Goal: Find specific page/section: Find specific page/section

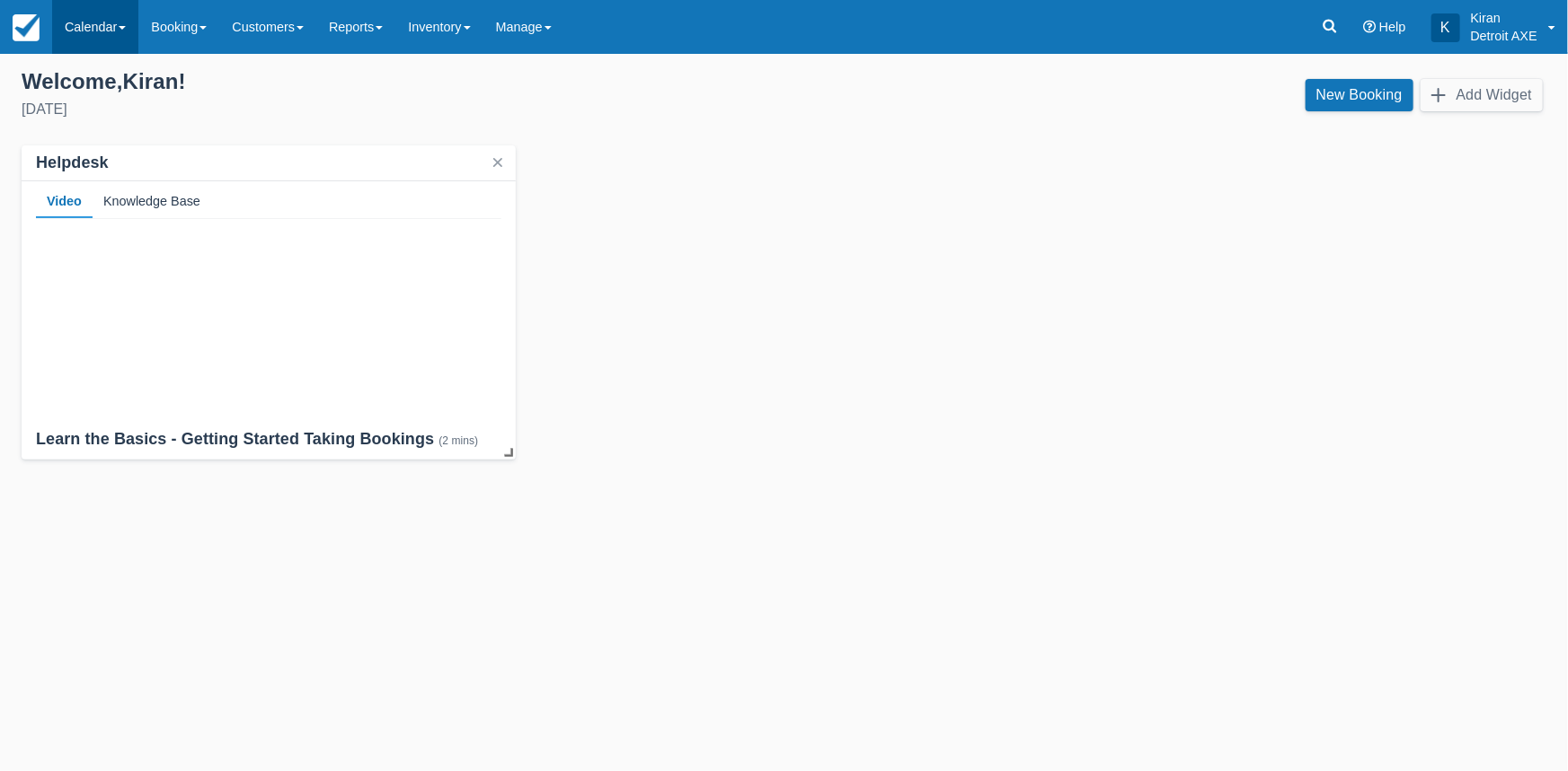
click at [126, 27] on span at bounding box center [122, 28] width 7 height 4
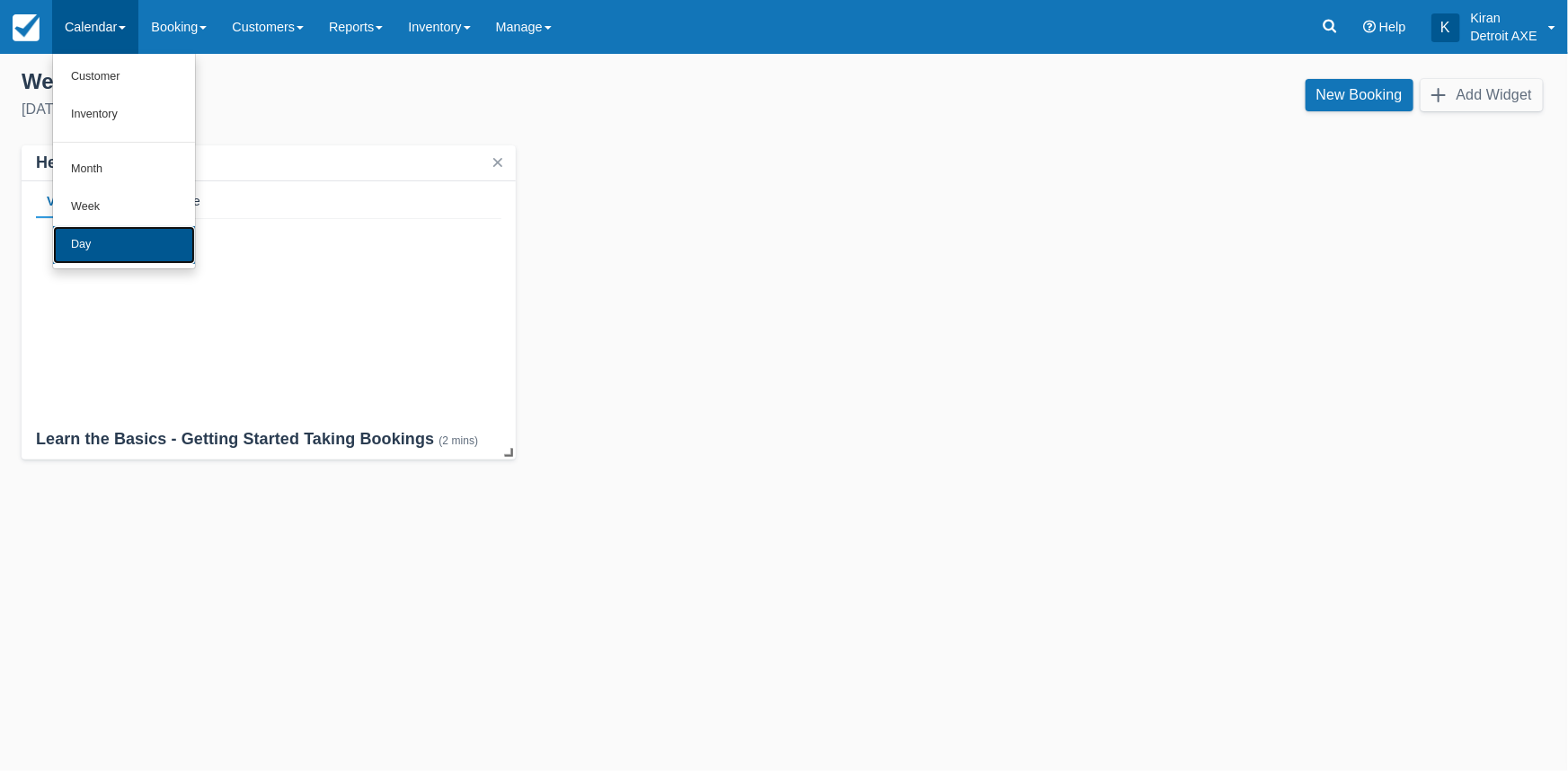
click at [99, 242] on link "Day" at bounding box center [124, 245] width 142 height 37
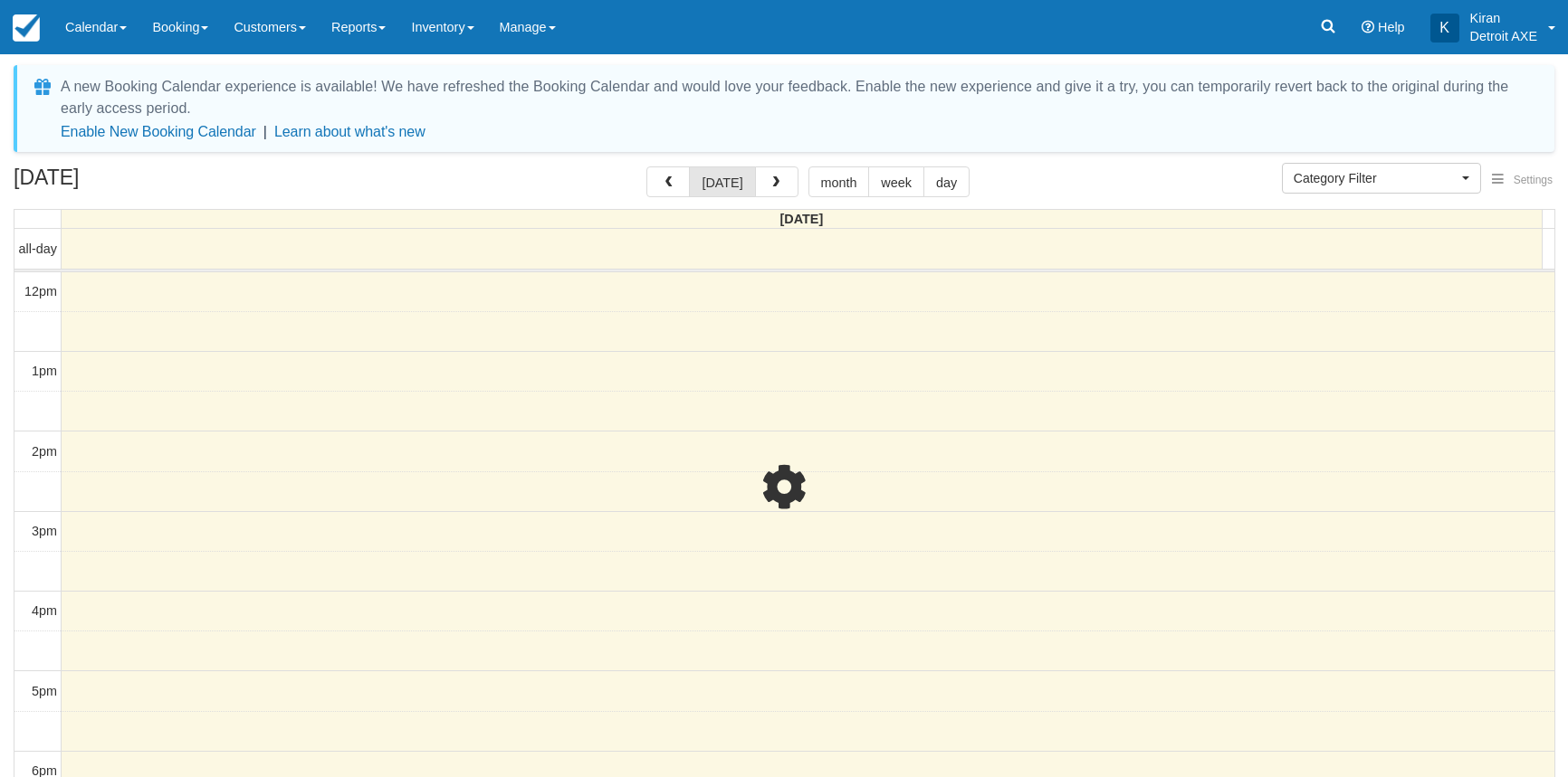
select select
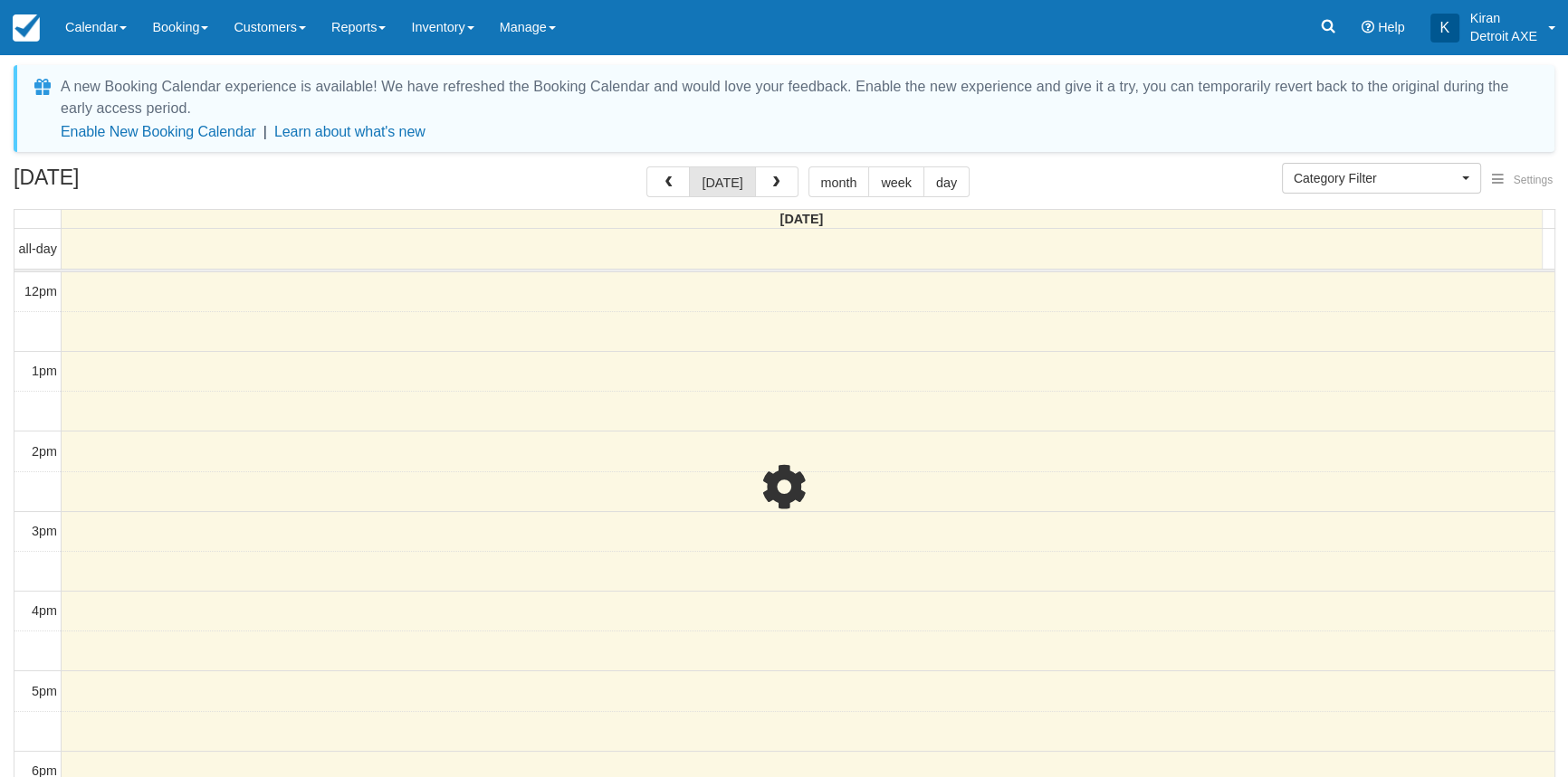
scroll to position [319, 0]
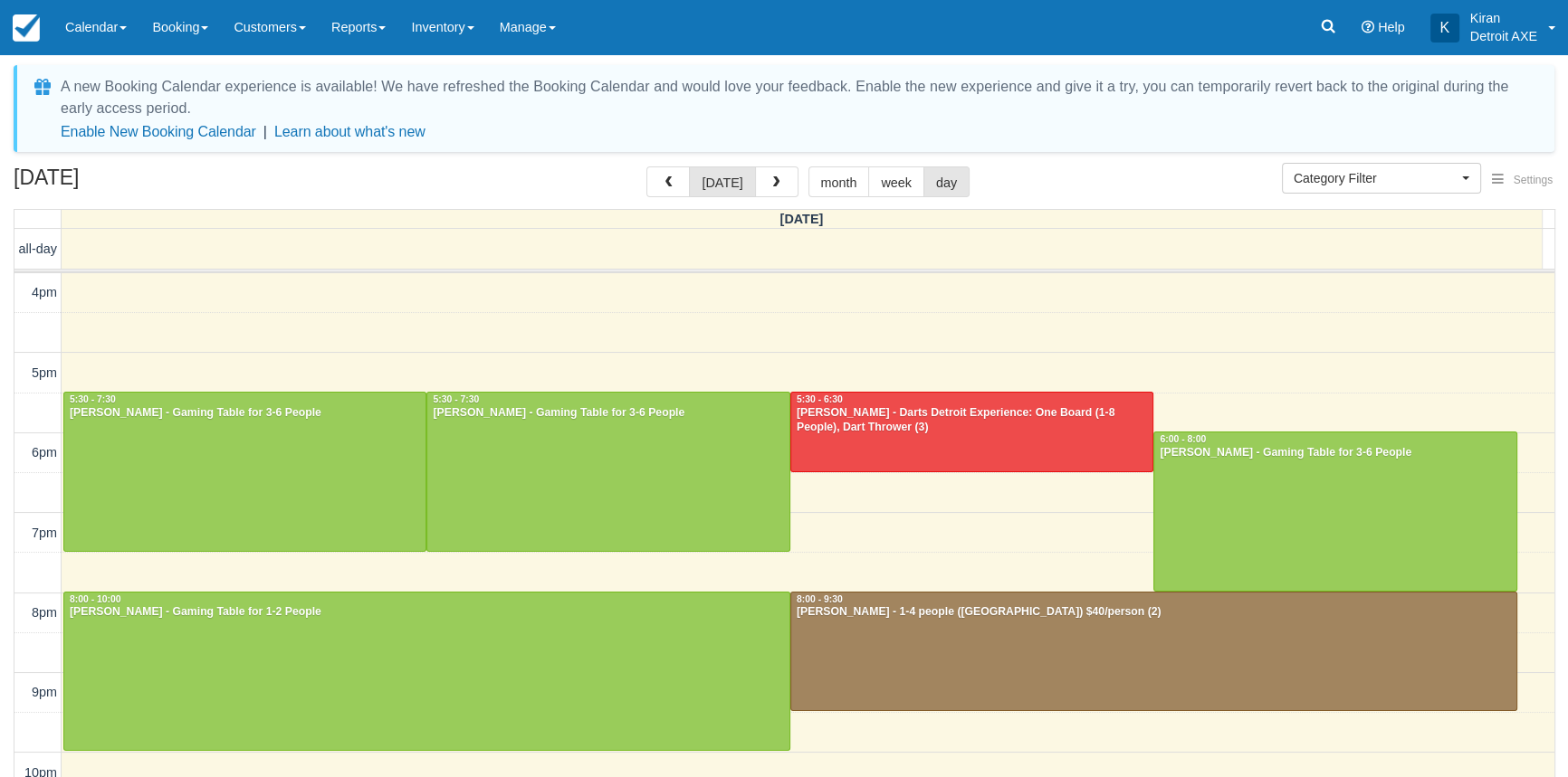
click at [1104, 175] on div "[DATE] [DATE] month week day" at bounding box center [784, 186] width 1541 height 38
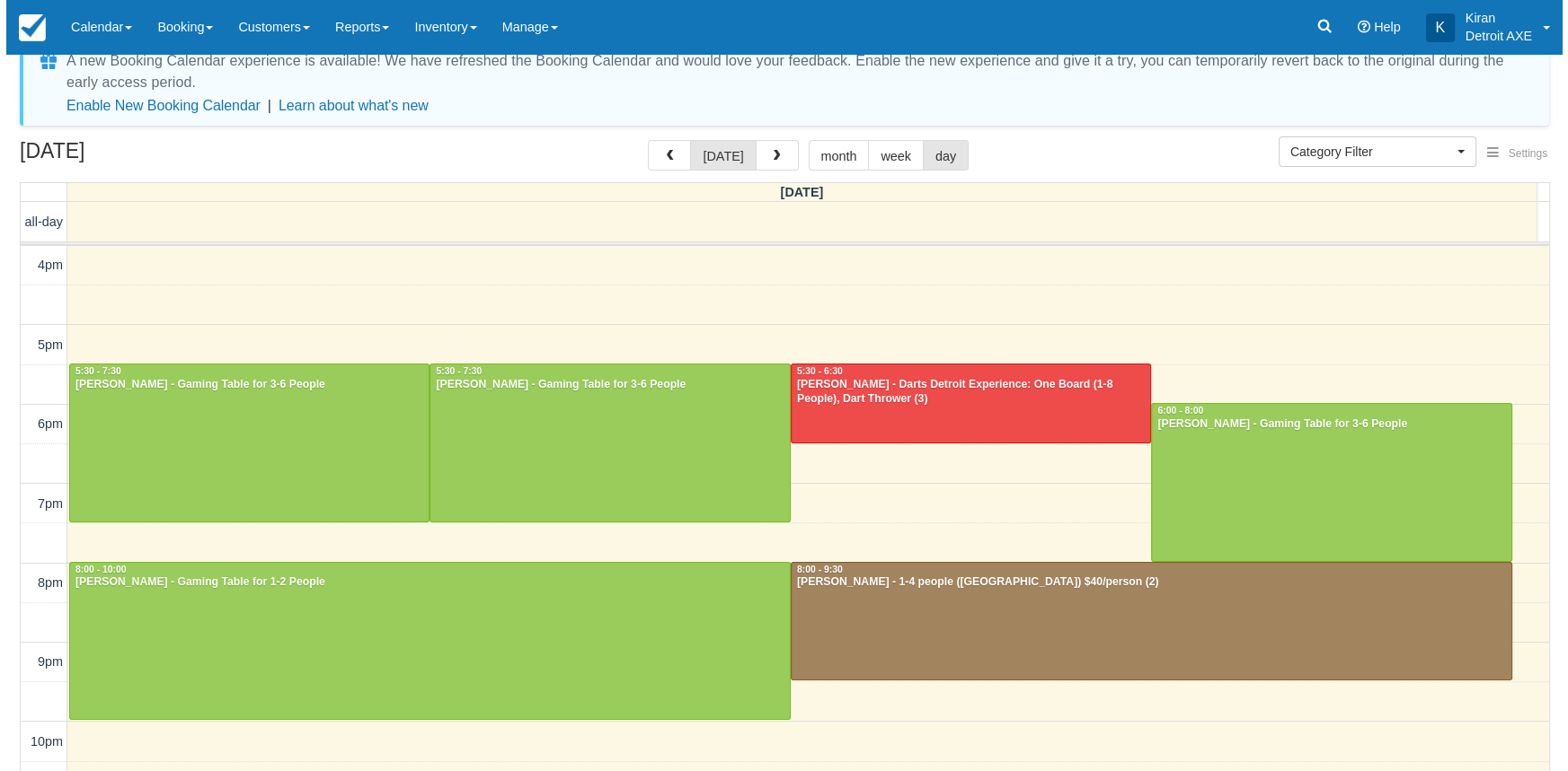
scroll to position [0, 0]
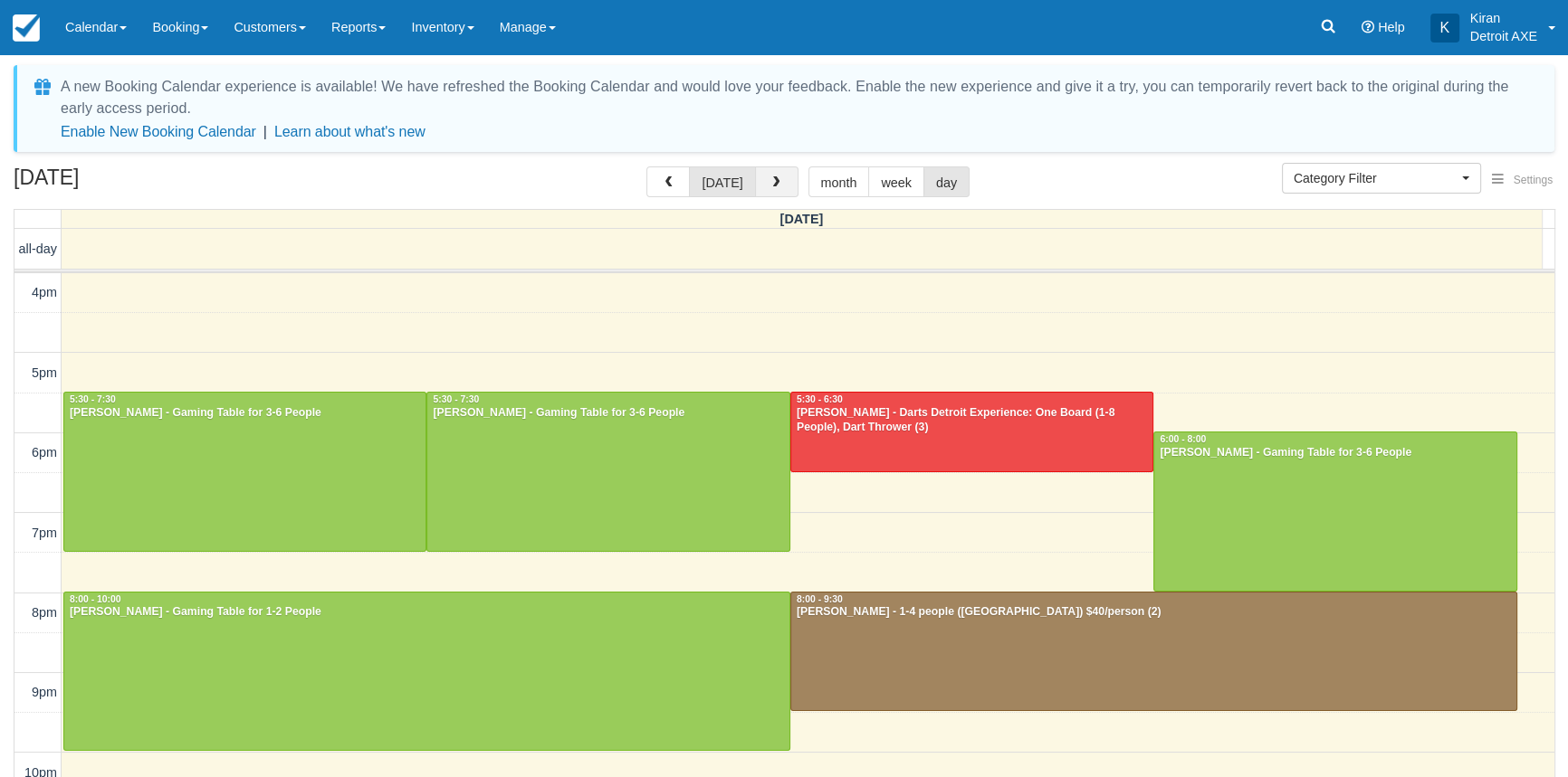
click at [777, 185] on span "button" at bounding box center [776, 183] width 13 height 13
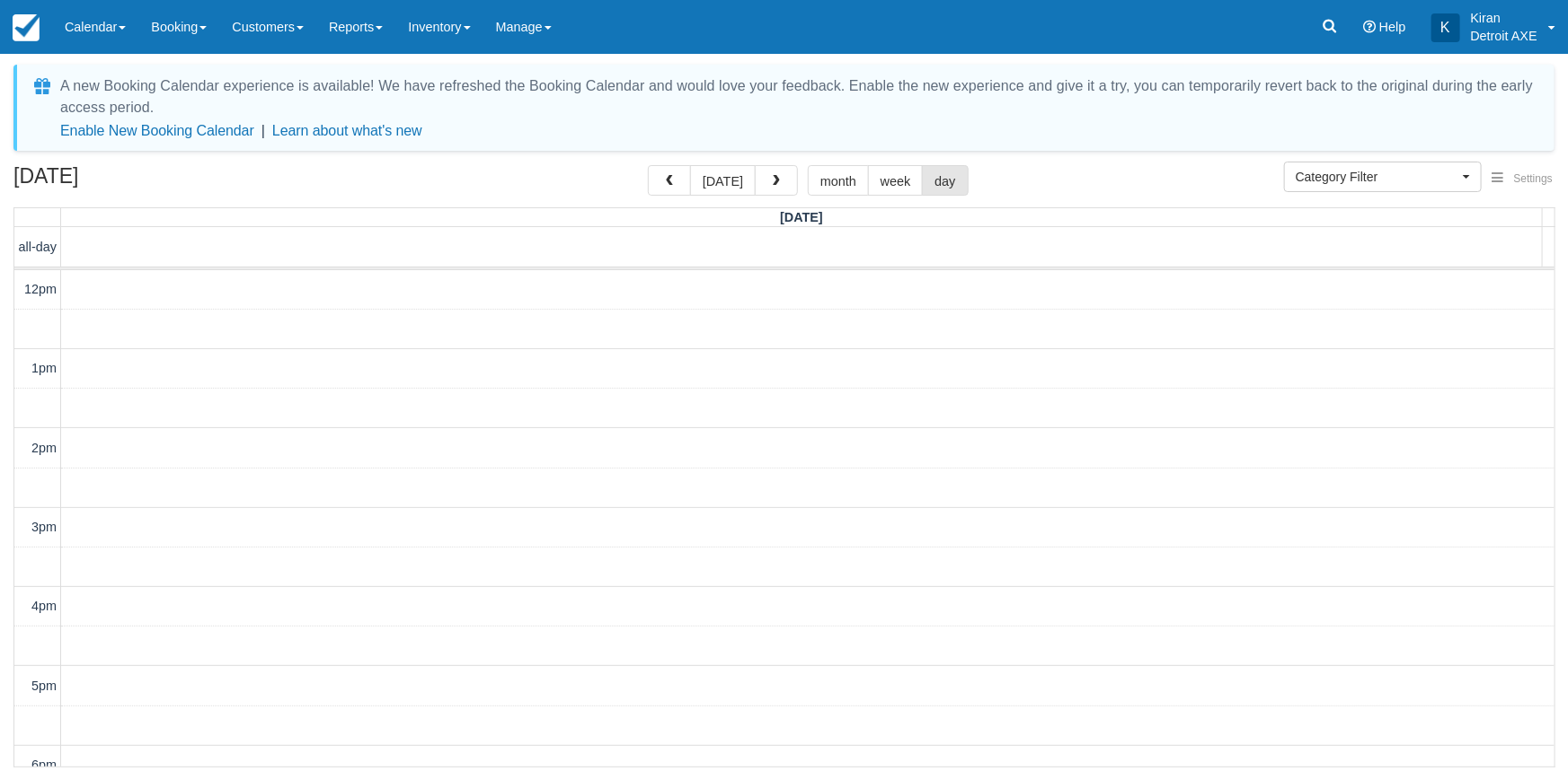
scroll to position [413, 0]
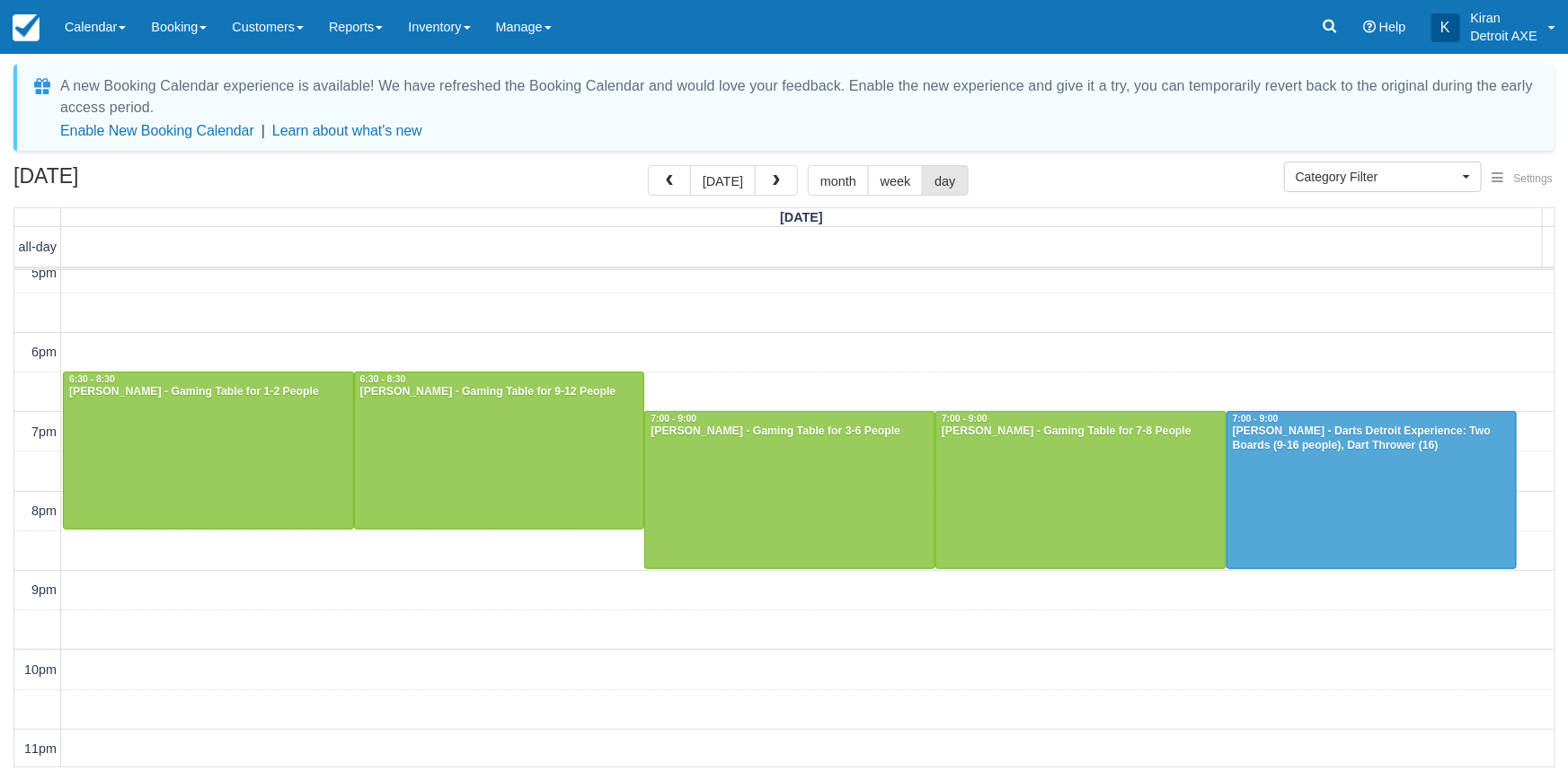
click at [1095, 165] on div "[DATE] [DATE] month week day" at bounding box center [784, 185] width 1541 height 38
click at [728, 179] on button "[DATE]" at bounding box center [723, 181] width 65 height 31
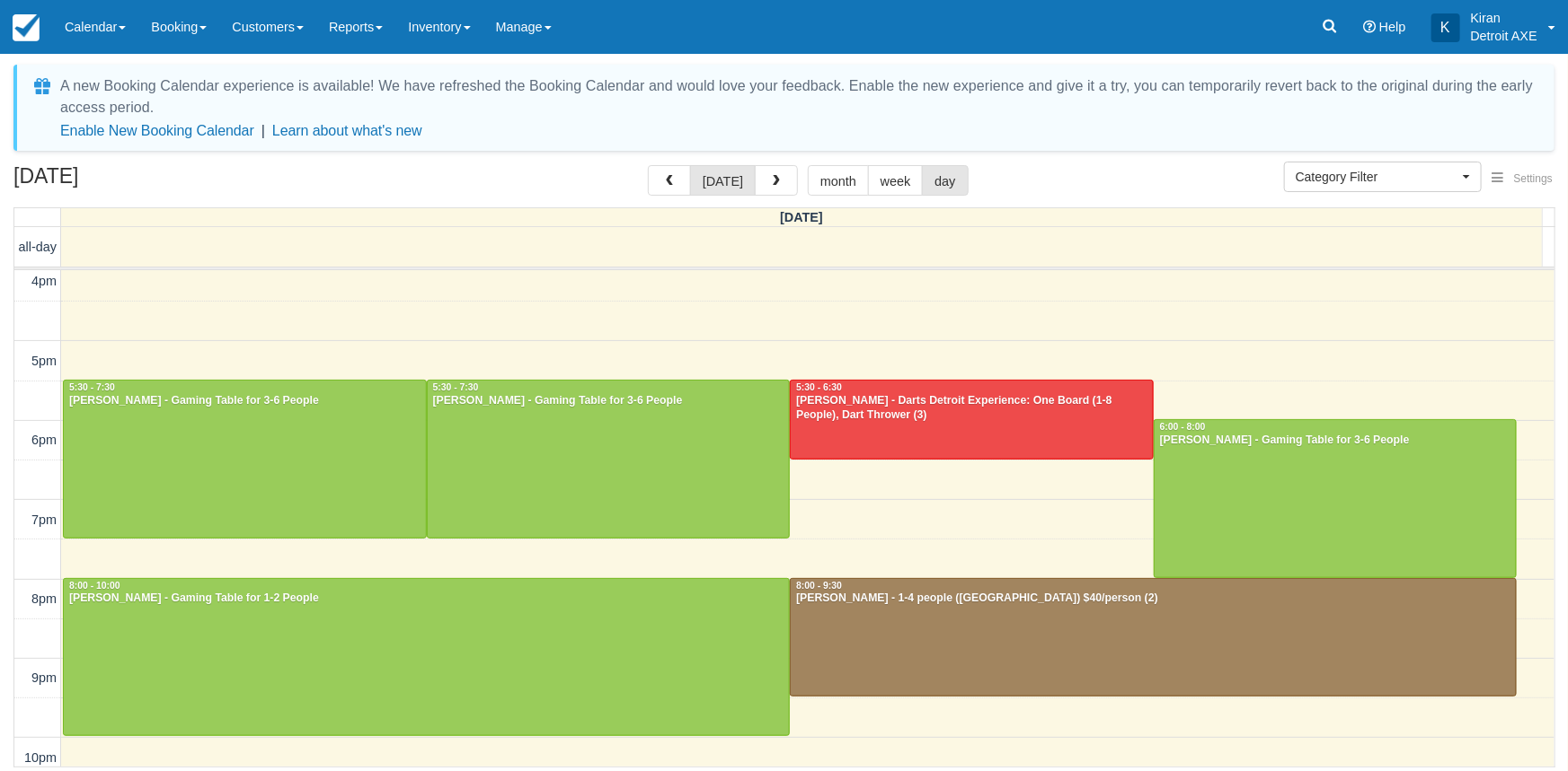
scroll to position [413, 0]
